Goal: Task Accomplishment & Management: Use online tool/utility

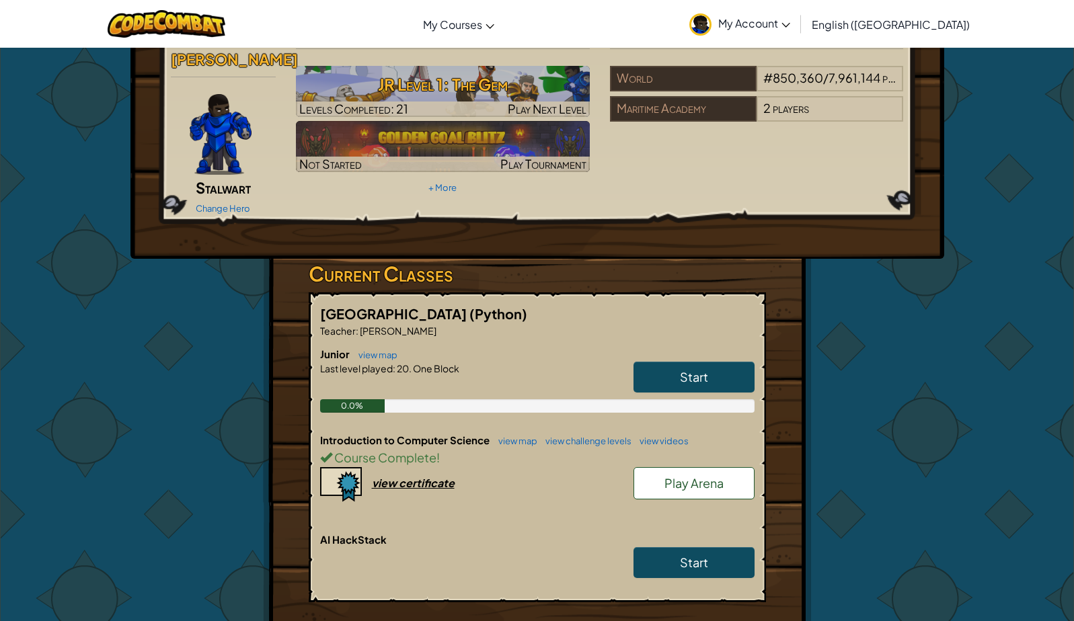
scroll to position [36, 0]
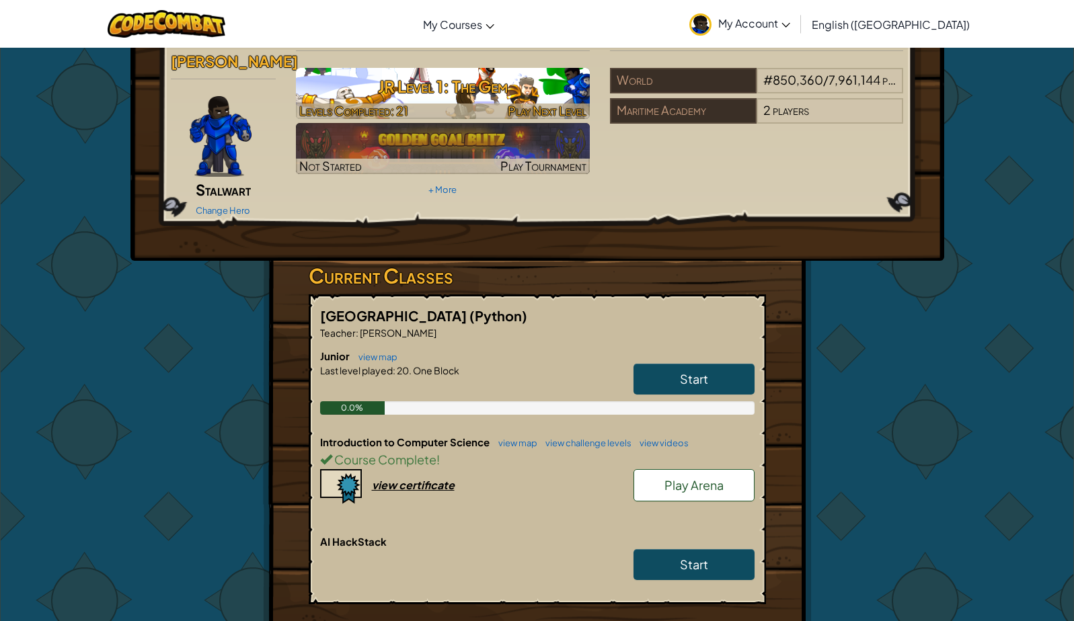
click at [498, 102] on img at bounding box center [443, 93] width 294 height 51
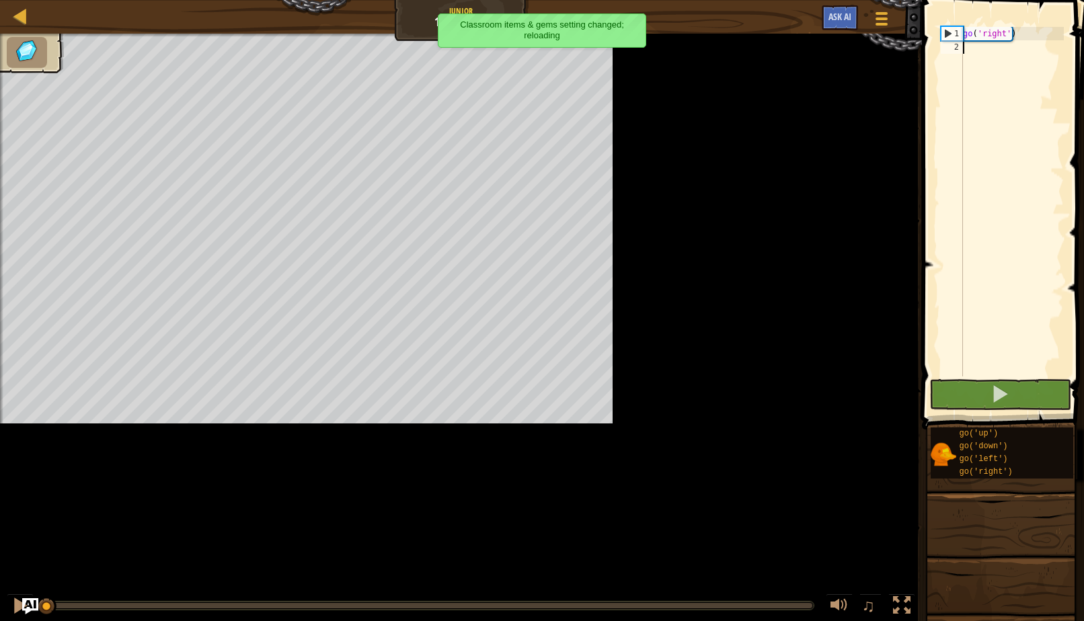
scroll to position [6, 0]
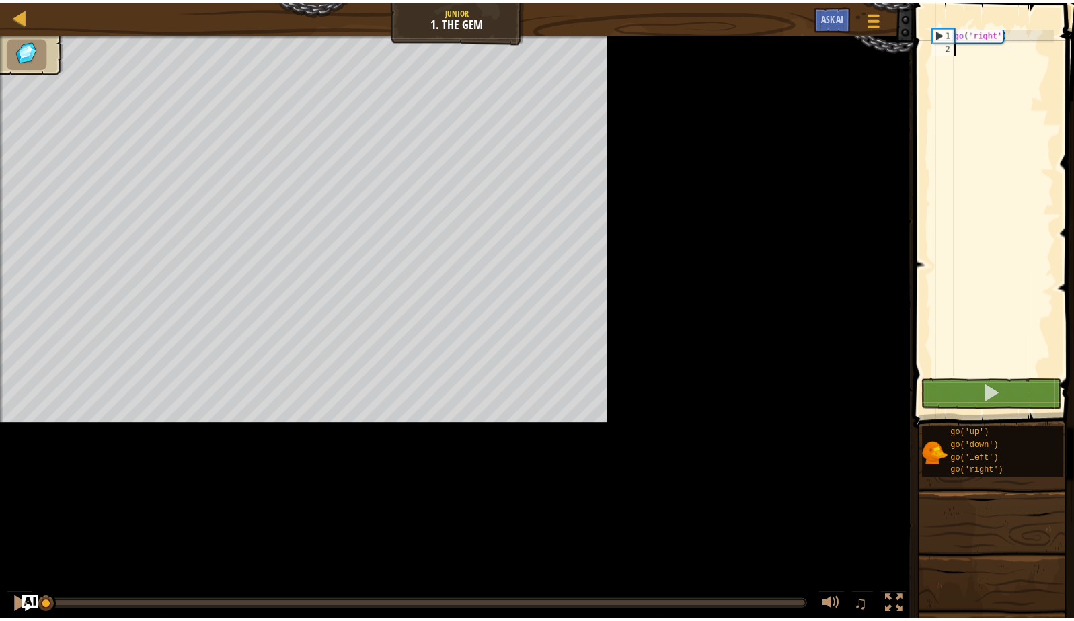
scroll to position [6, 0]
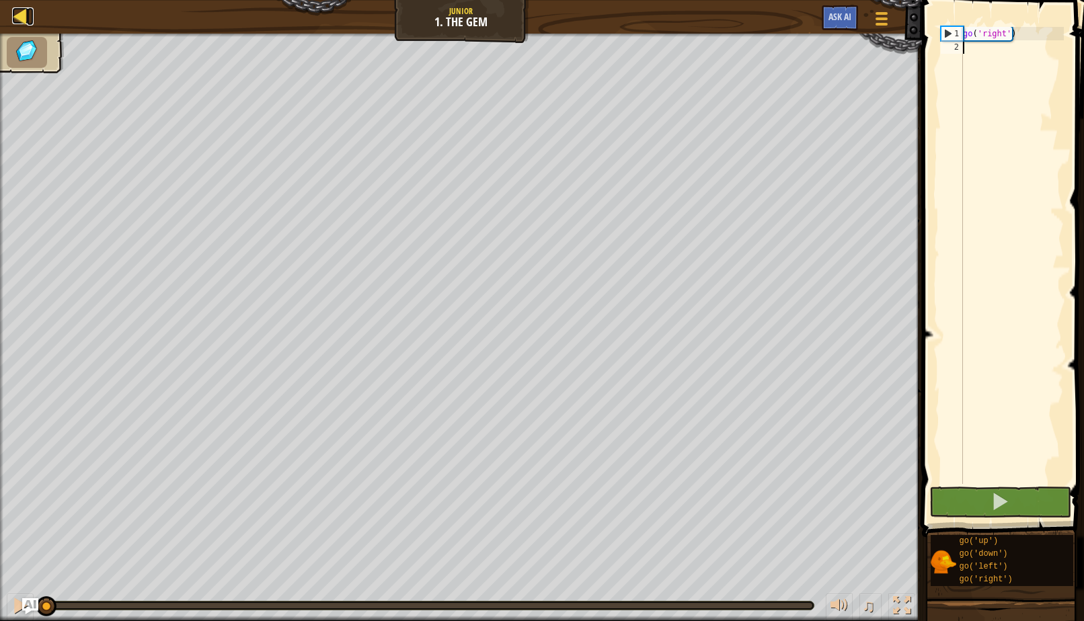
click at [20, 15] on div at bounding box center [20, 15] width 17 height 17
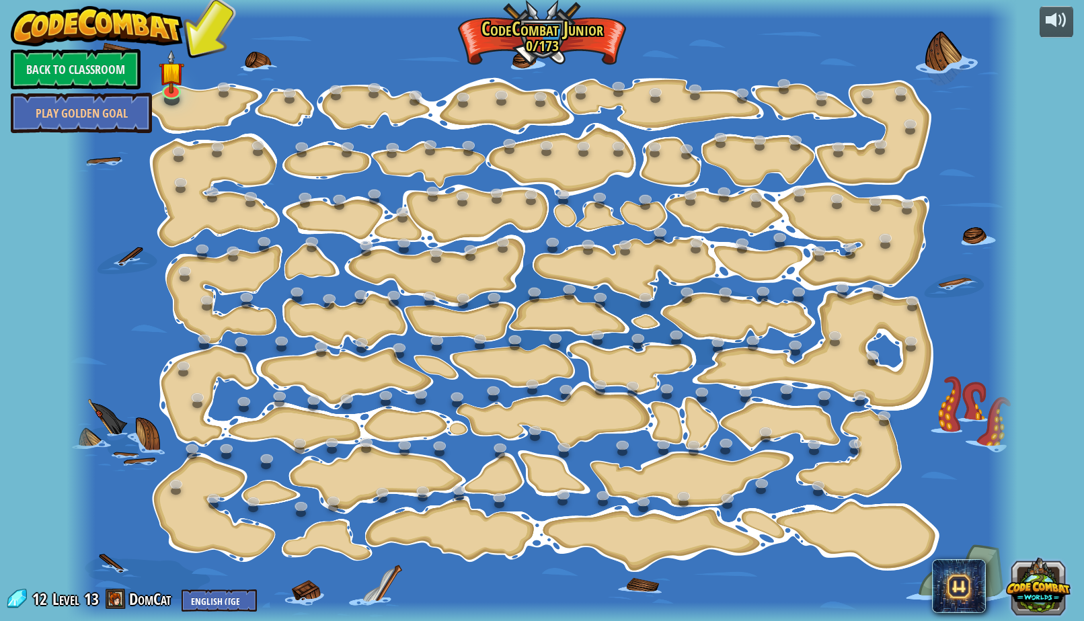
click at [1050, 588] on button at bounding box center [1038, 585] width 65 height 65
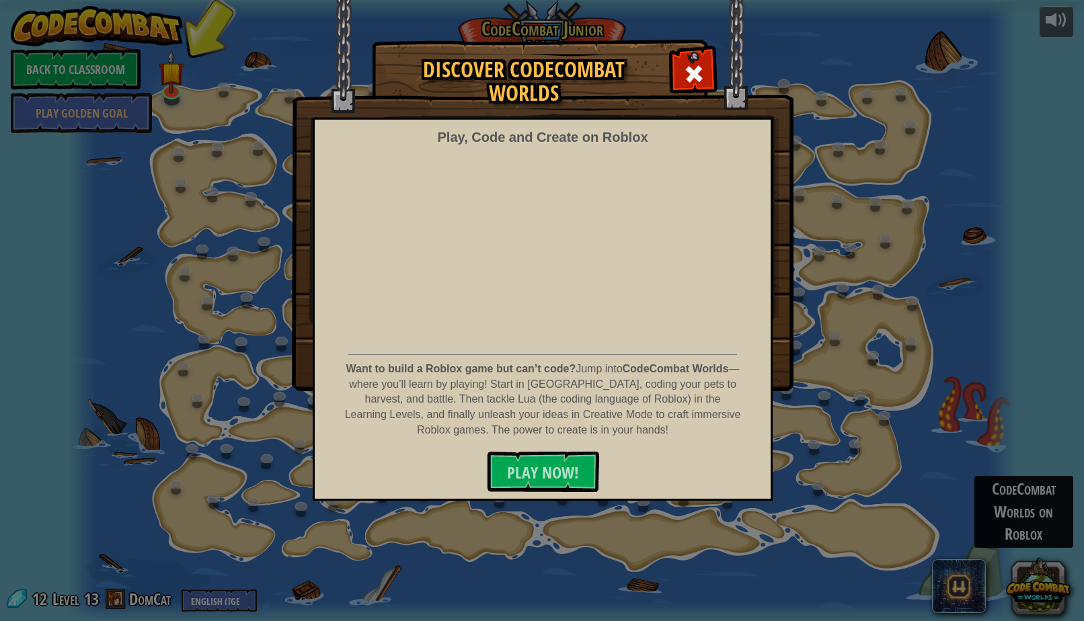
click at [989, 98] on div "Discover CodeCombat Worlds Play, Code and Create on Roblox Want to build a Robl…" at bounding box center [542, 215] width 1084 height 350
click at [695, 67] on span at bounding box center [694, 74] width 22 height 22
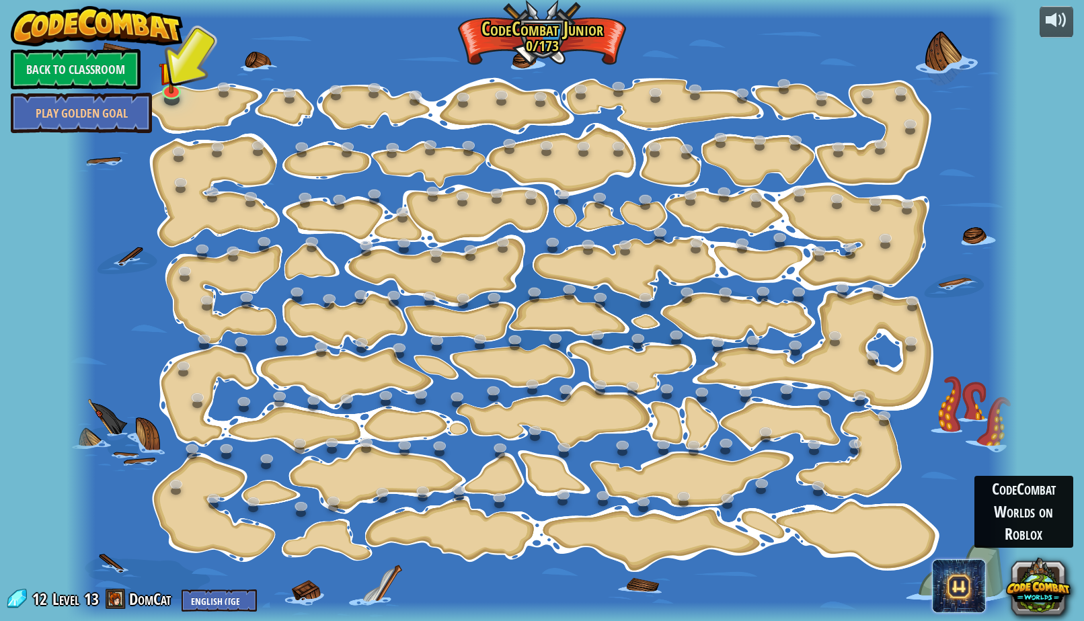
click at [953, 581] on span at bounding box center [959, 586] width 54 height 54
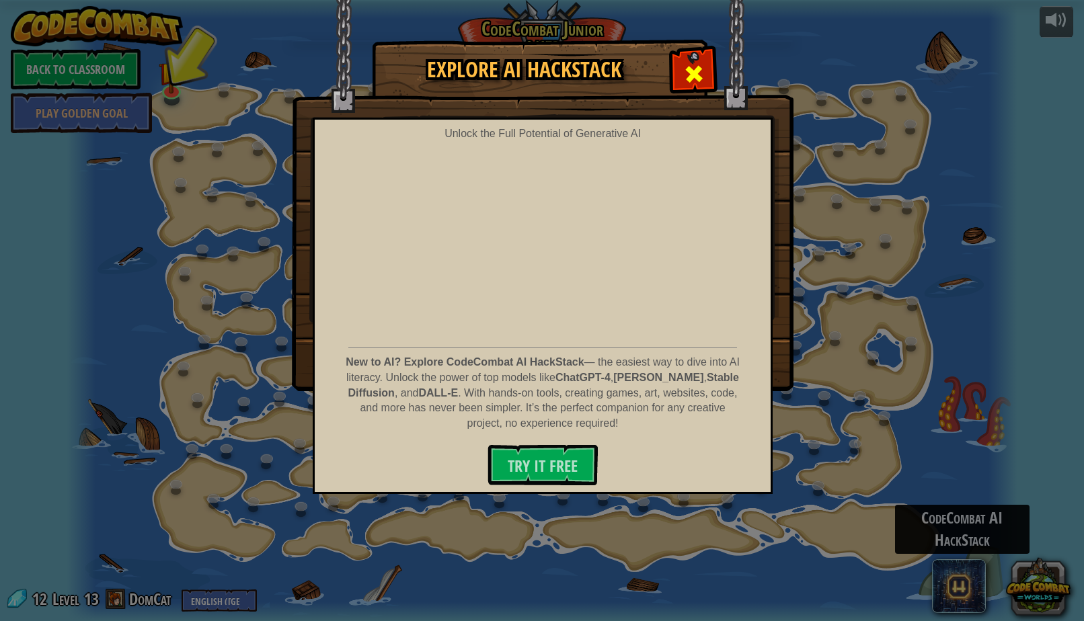
click at [693, 63] on span at bounding box center [694, 74] width 22 height 22
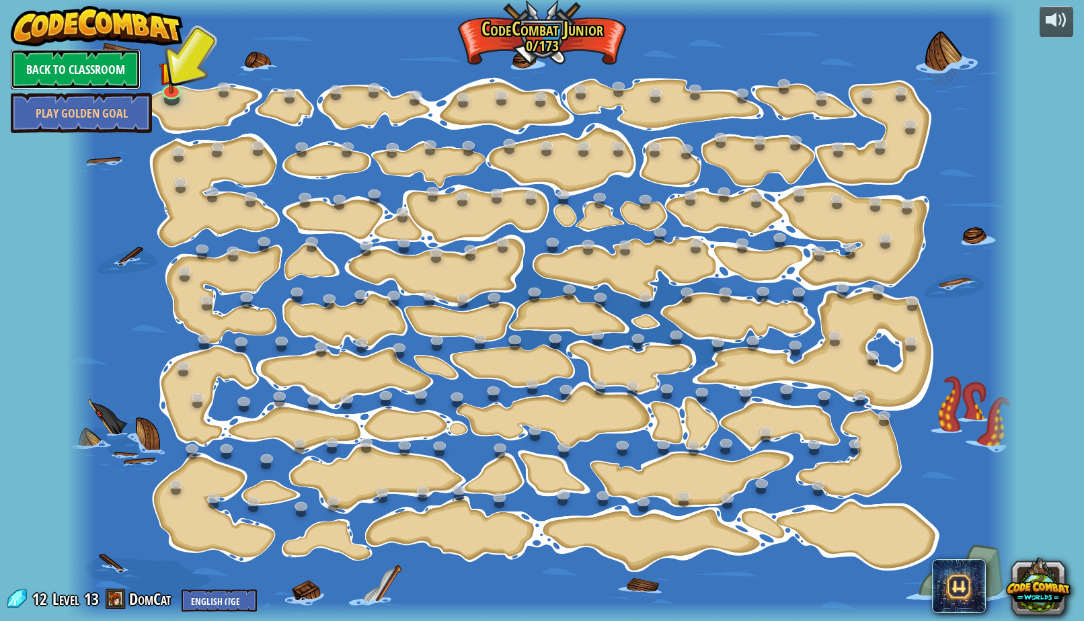
click at [55, 68] on link "Back to Classroom" at bounding box center [76, 69] width 130 height 40
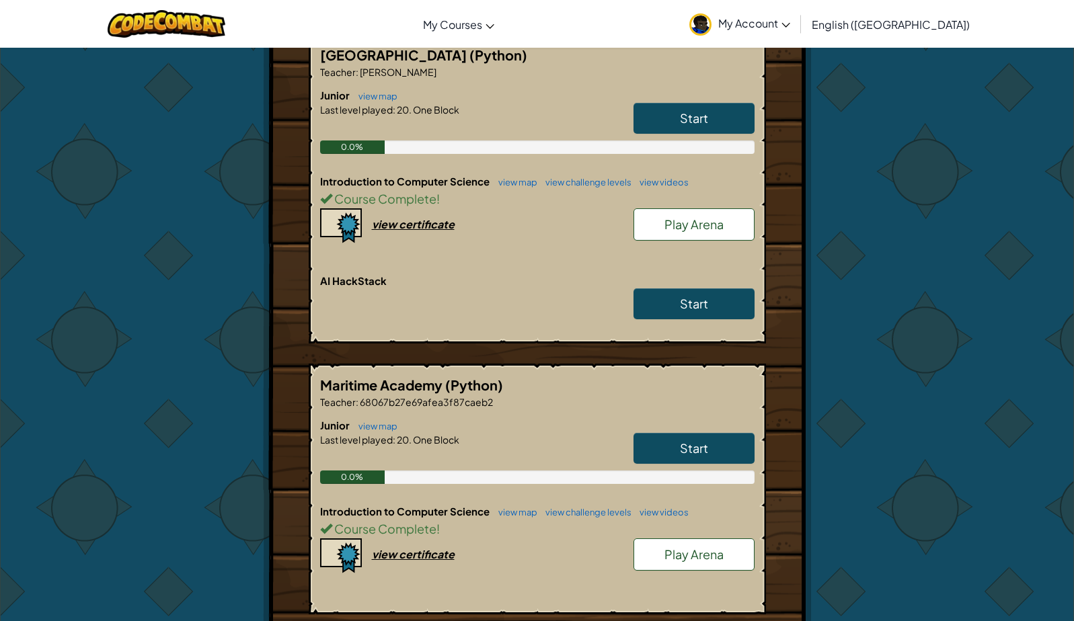
scroll to position [297, 0]
click at [717, 432] on link "Start" at bounding box center [693, 447] width 121 height 31
